Goal: Task Accomplishment & Management: Manage account settings

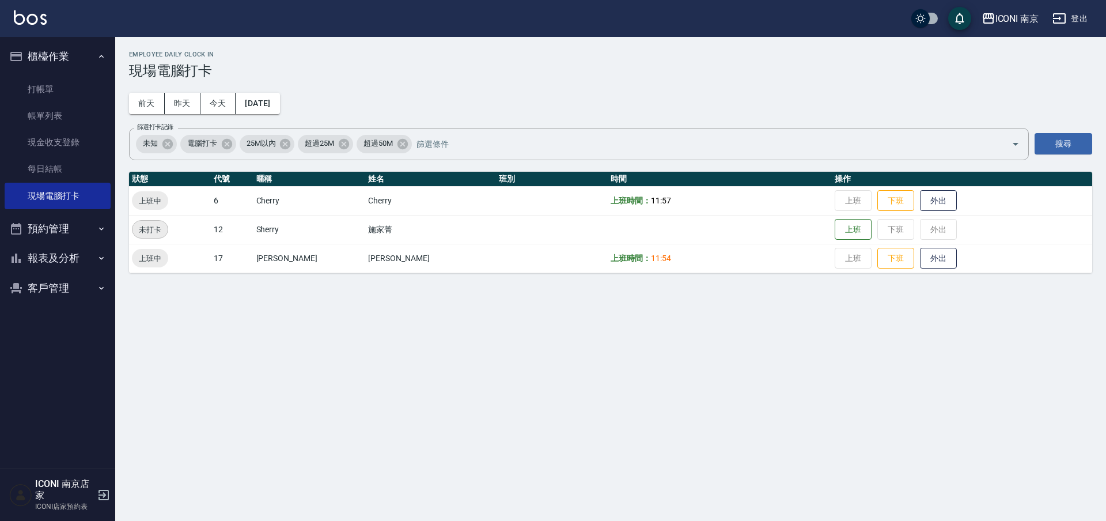
click at [50, 293] on button "客戶管理" at bounding box center [58, 288] width 106 height 30
click at [40, 312] on link "客戶列表" at bounding box center [58, 320] width 106 height 27
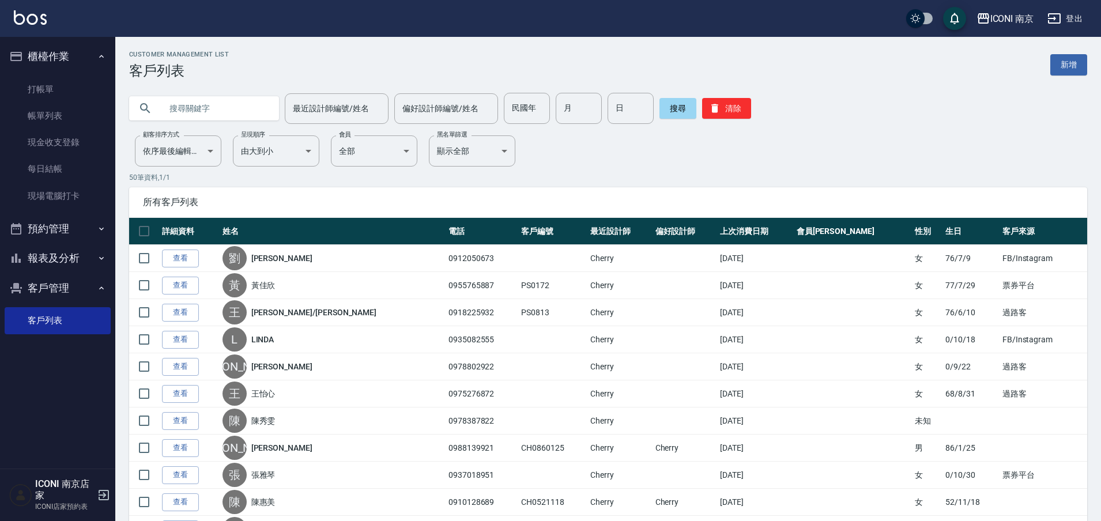
click at [243, 97] on input "text" at bounding box center [215, 108] width 108 height 31
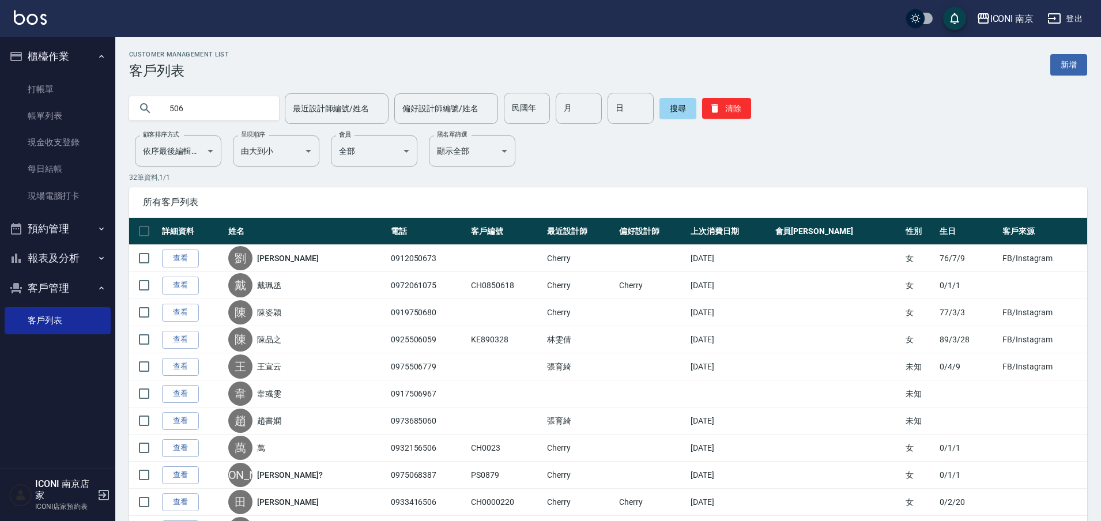
click at [168, 114] on input "506" at bounding box center [215, 108] width 108 height 31
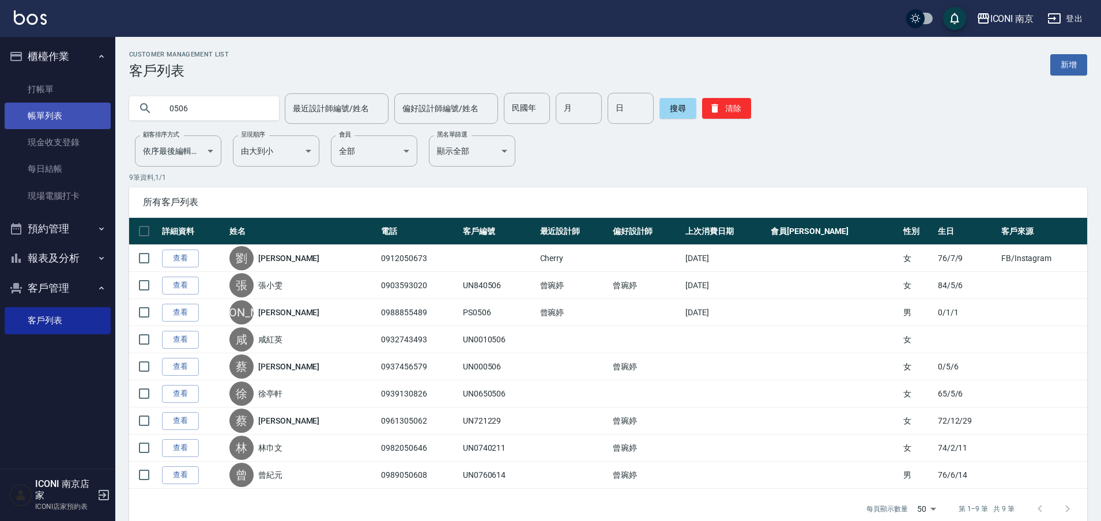
drag, startPoint x: 191, startPoint y: 111, endPoint x: 105, endPoint y: 124, distance: 87.0
click at [110, 124] on div "ICONI 南京 登出 櫃檯作業 打帳單 帳單列表 現金收支登錄 每日結帳 現場電腦打卡 預約管理 預約管理 單日預約紀錄 單週預約紀錄 報表及分析 報表目錄…" at bounding box center [550, 271] width 1101 height 543
type input "C"
type input "何鈺婷"
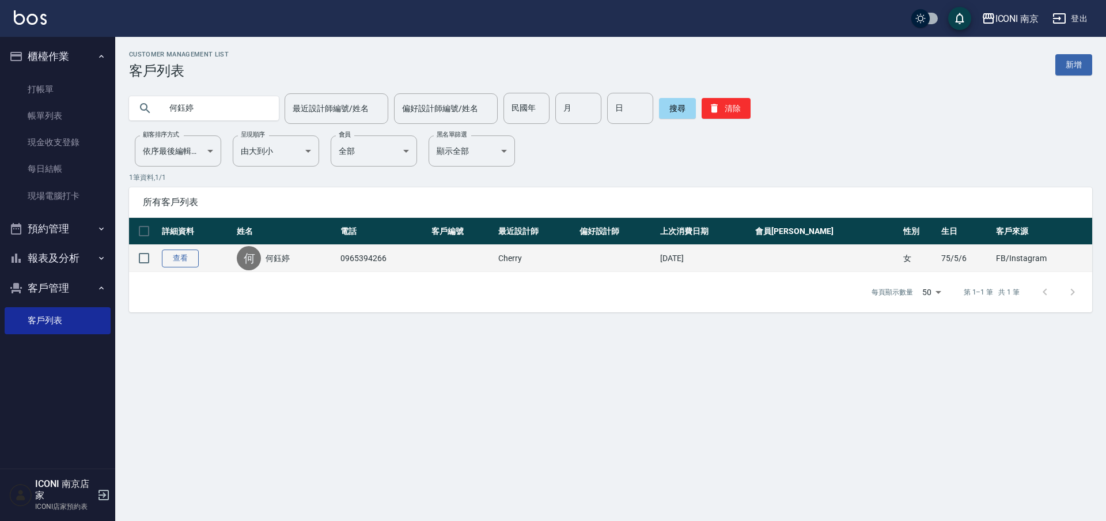
click at [188, 253] on link "查看" at bounding box center [180, 258] width 37 height 18
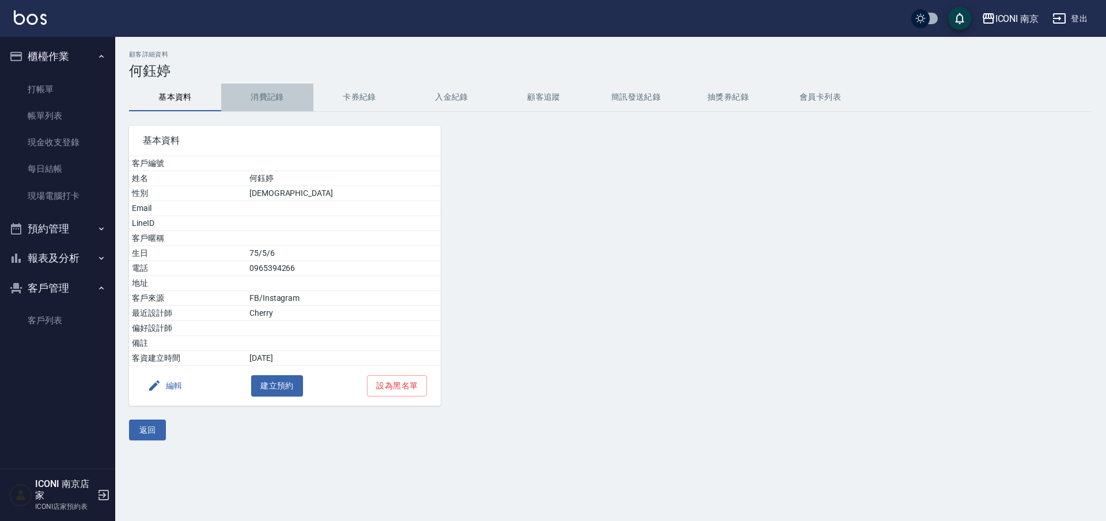
click at [245, 106] on button "消費記錄" at bounding box center [267, 98] width 92 height 28
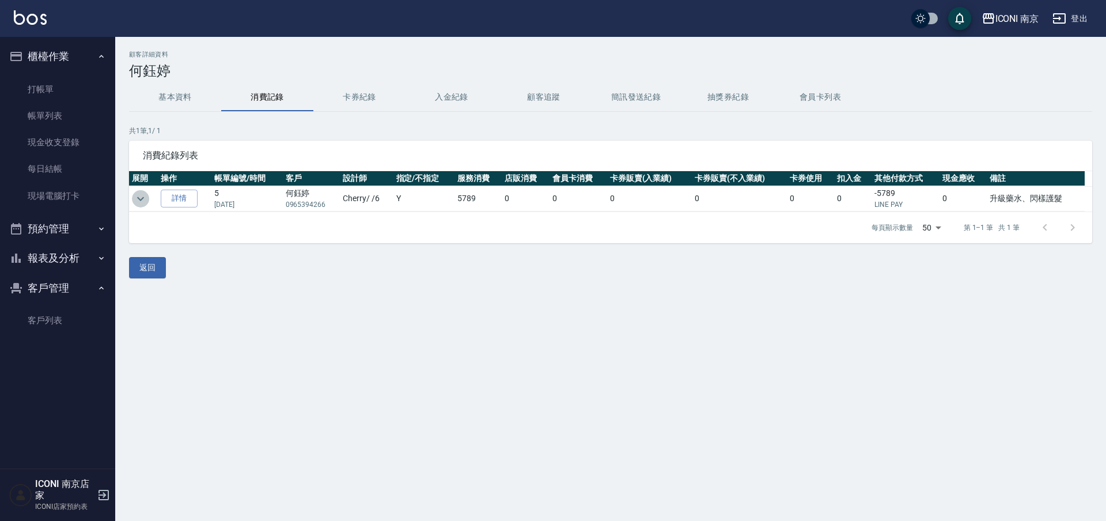
click at [136, 194] on icon "expand row" at bounding box center [141, 199] width 14 height 14
